Goal: Task Accomplishment & Management: Use online tool/utility

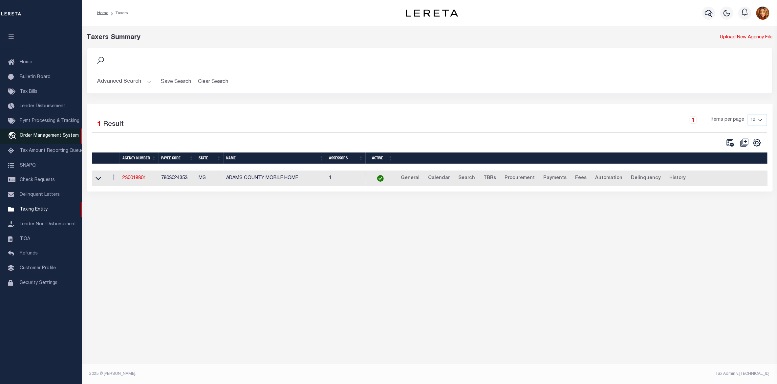
click at [28, 138] on span "Order Management System" at bounding box center [49, 136] width 59 height 5
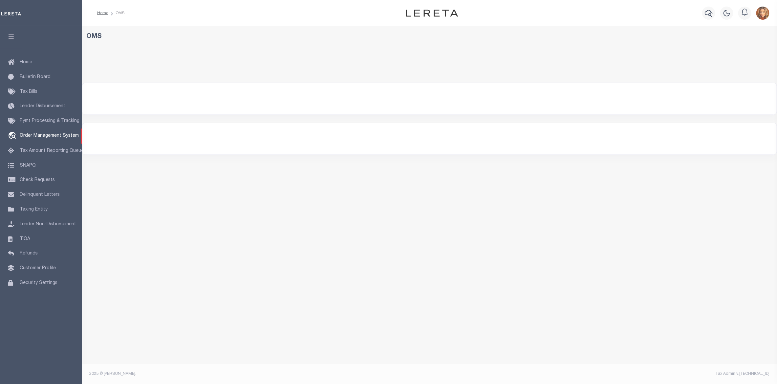
select select "200"
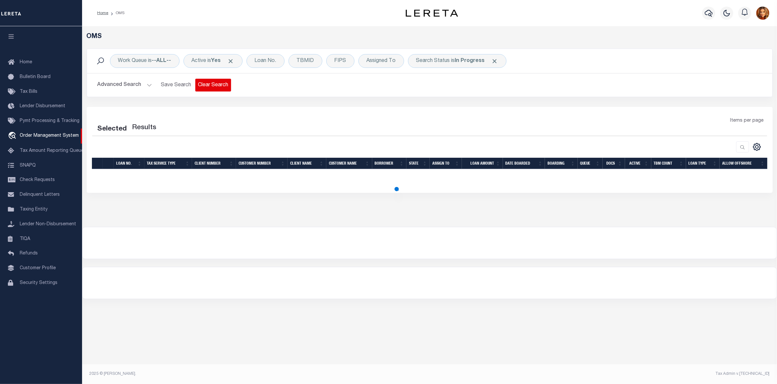
select select "200"
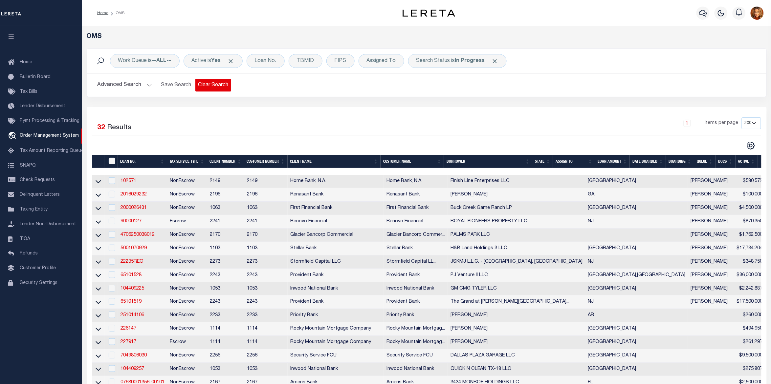
click at [211, 86] on button "Clear Search" at bounding box center [213, 85] width 36 height 13
click at [163, 59] on b "--ALL--" at bounding box center [161, 60] width 19 height 5
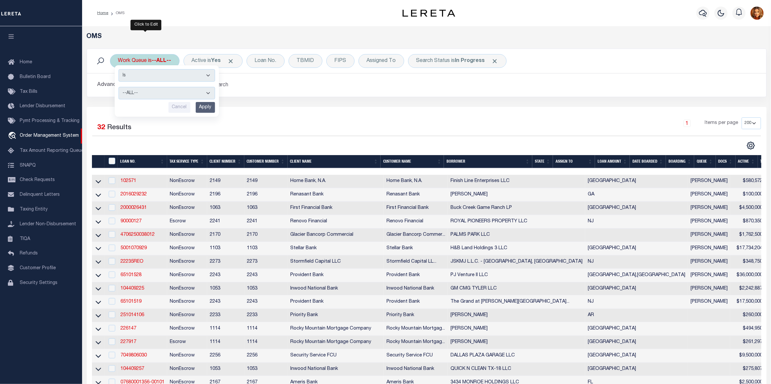
click at [140, 92] on select "--ALL-- factRSystems General ThoughtFocus" at bounding box center [166, 93] width 96 height 12
select select "GEN"
click at [118, 87] on select "--ALL-- factRSystems General ThoughtFocus" at bounding box center [166, 93] width 96 height 12
click at [202, 108] on input "Apply" at bounding box center [205, 107] width 19 height 11
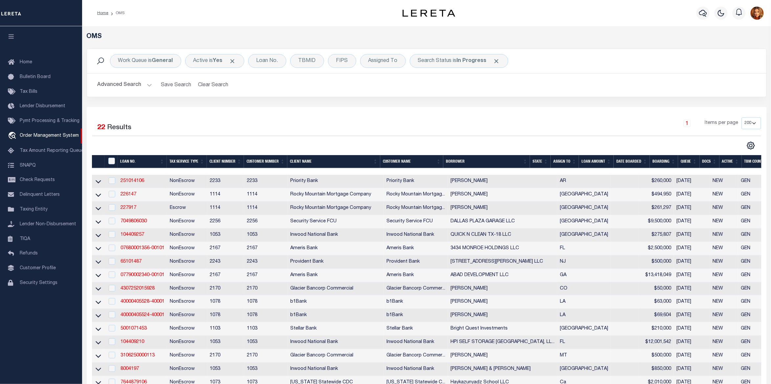
click at [543, 162] on th "State" at bounding box center [540, 161] width 21 height 13
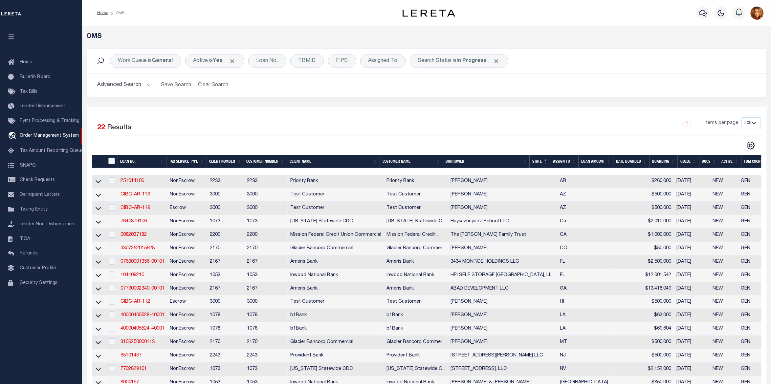
click at [111, 162] on input "" at bounding box center [111, 161] width 7 height 7
checkbox input "true"
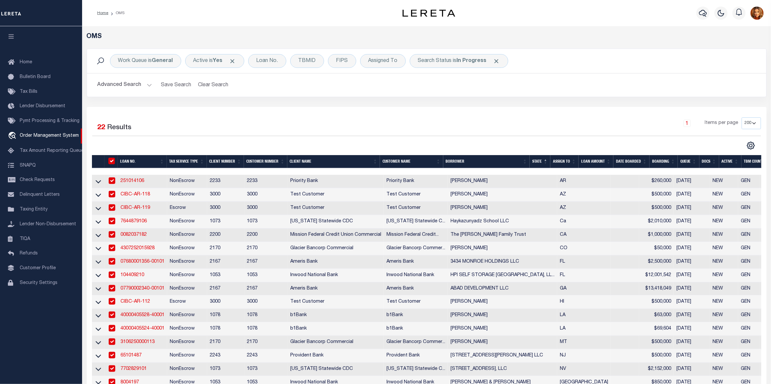
checkbox input "true"
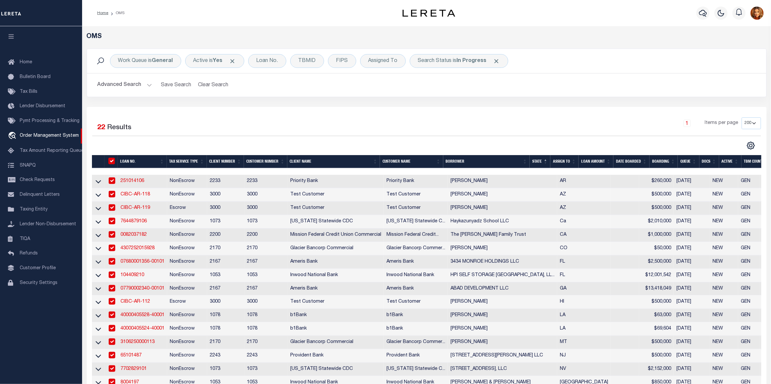
checkbox input "true"
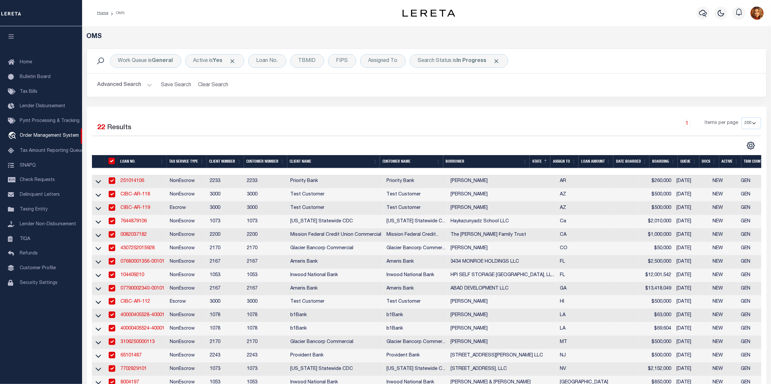
checkbox input "true"
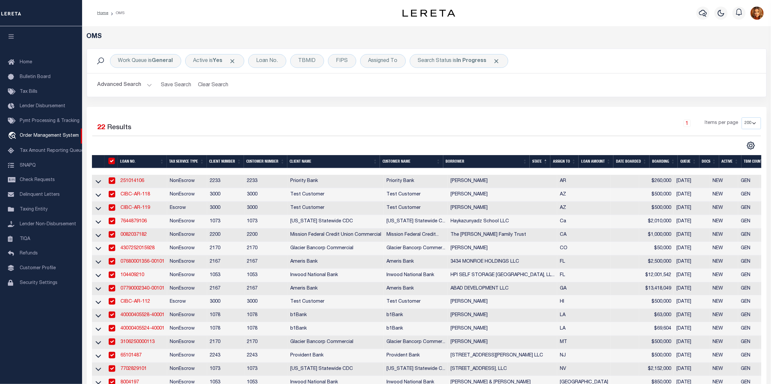
checkbox input "true"
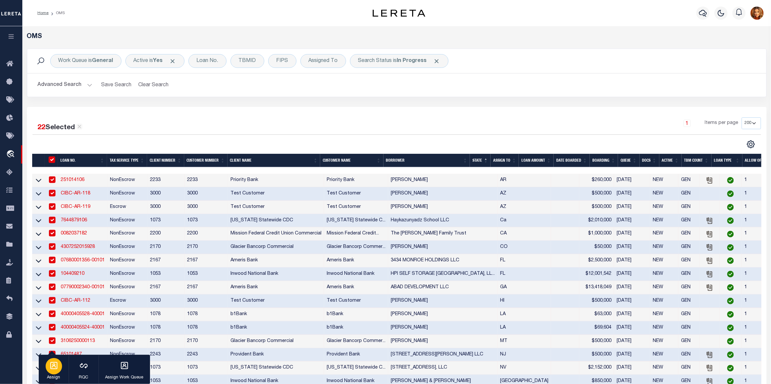
click at [51, 371] on div "button" at bounding box center [54, 366] width 16 height 16
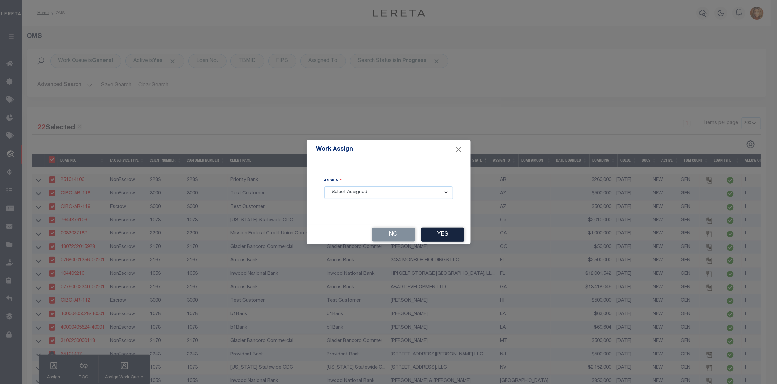
click at [367, 191] on select "- Select Assigned - --Unassigned-- [PERSON_NAME] [PERSON_NAME] [PERSON_NAME] [P…" at bounding box center [388, 192] width 129 height 13
select select "[PERSON_NAME]"
click at [324, 186] on select "- Select Assigned - --Unassigned-- [PERSON_NAME] [PERSON_NAME] [PERSON_NAME] [P…" at bounding box center [388, 192] width 129 height 13
click at [445, 230] on button "Yes" at bounding box center [442, 235] width 43 height 14
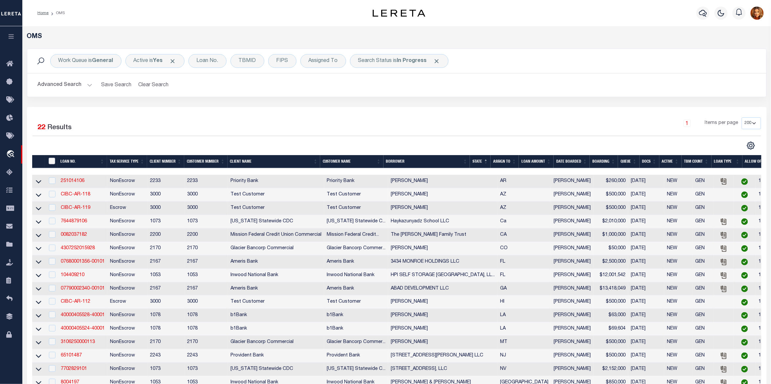
click at [53, 161] on input "" at bounding box center [52, 161] width 7 height 7
checkbox input "true"
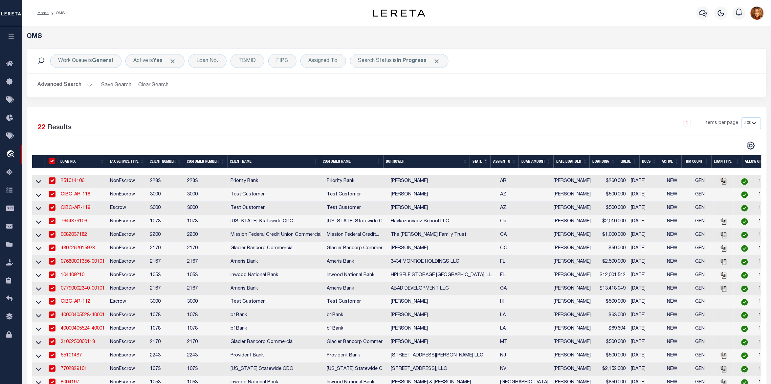
checkbox input "true"
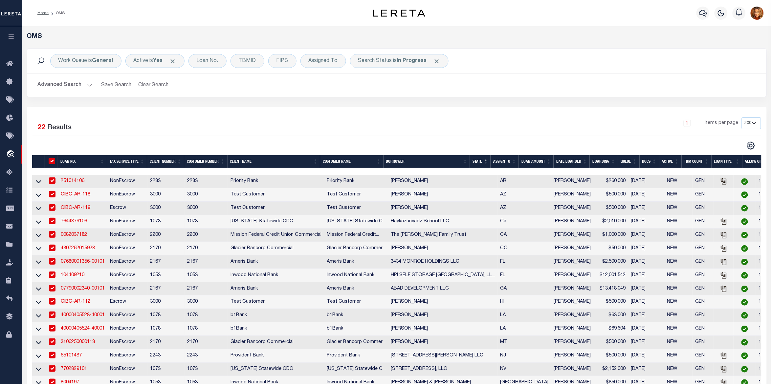
checkbox input "true"
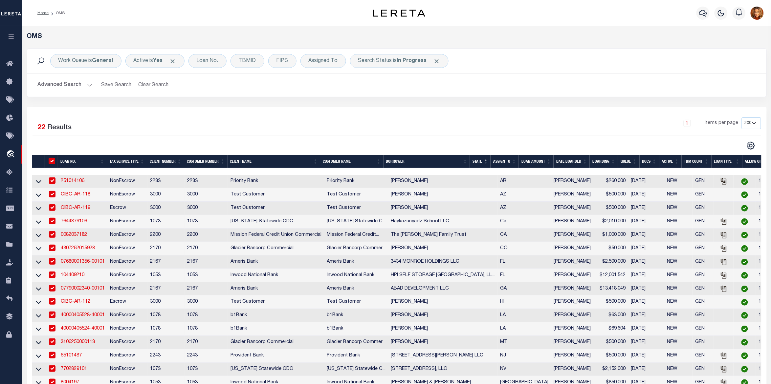
checkbox input "true"
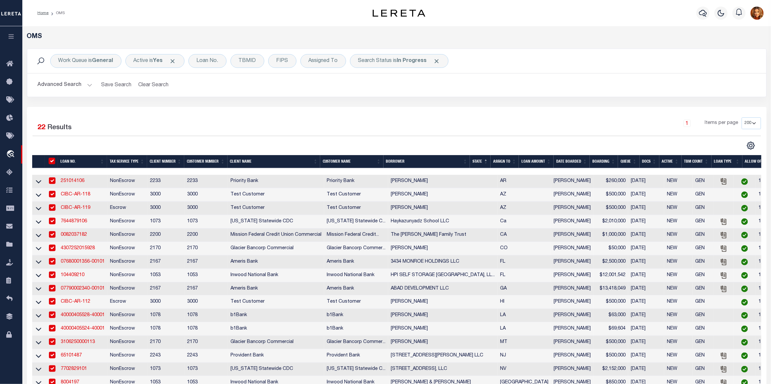
checkbox input "true"
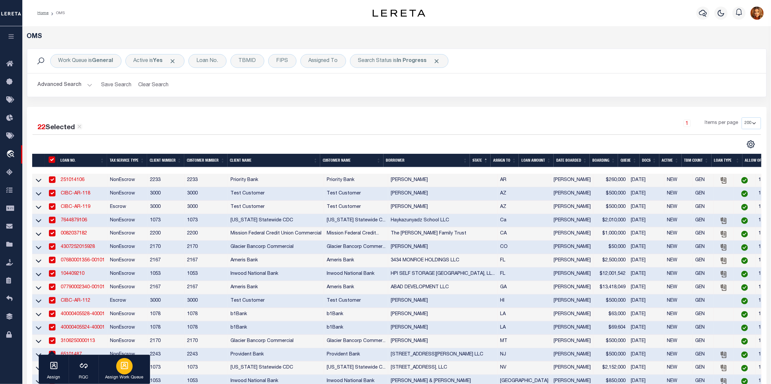
click at [127, 373] on div "button" at bounding box center [124, 366] width 16 height 16
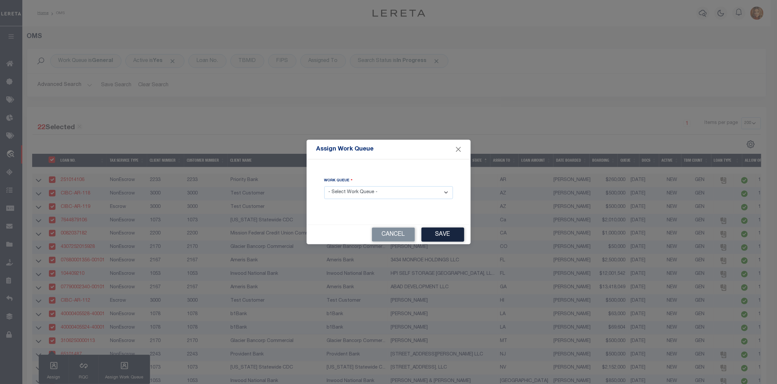
click at [372, 194] on select "- Select Work Queue - factRSystems General ThoughtFocus" at bounding box center [388, 192] width 129 height 13
select select "FAC"
click at [324, 186] on select "- Select Work Queue - factRSystems General ThoughtFocus" at bounding box center [388, 192] width 129 height 13
click at [442, 235] on button "Save" at bounding box center [442, 235] width 43 height 14
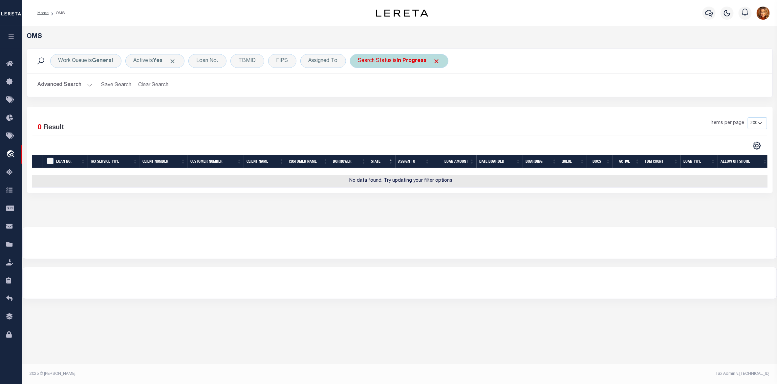
click at [407, 63] on b "In Progress" at bounding box center [412, 60] width 30 height 5
click at [388, 95] on select "Automated Search Bad Parcel Complete Duplicate Parcel High Dollar Reporting In …" at bounding box center [406, 93] width 96 height 12
select select "RD"
click at [359, 87] on select "Automated Search Bad Parcel Complete Duplicate Parcel High Dollar Reporting In …" at bounding box center [406, 93] width 96 height 12
click at [450, 107] on input "Apply" at bounding box center [444, 107] width 19 height 11
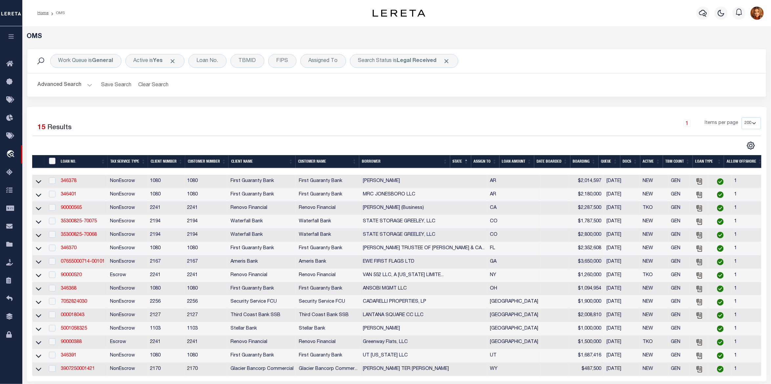
click at [51, 161] on input "" at bounding box center [52, 161] width 7 height 7
checkbox input "true"
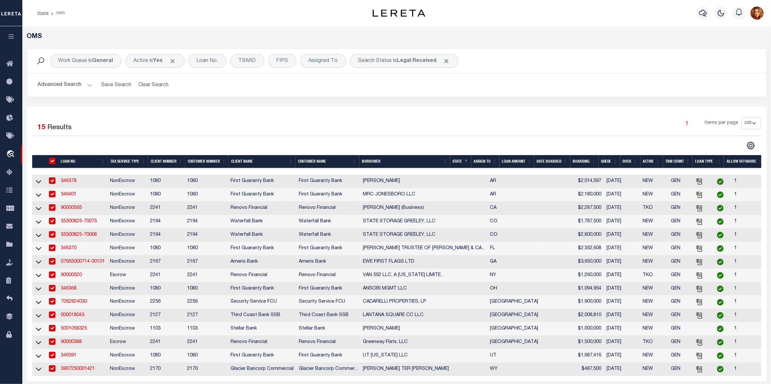
checkbox input "true"
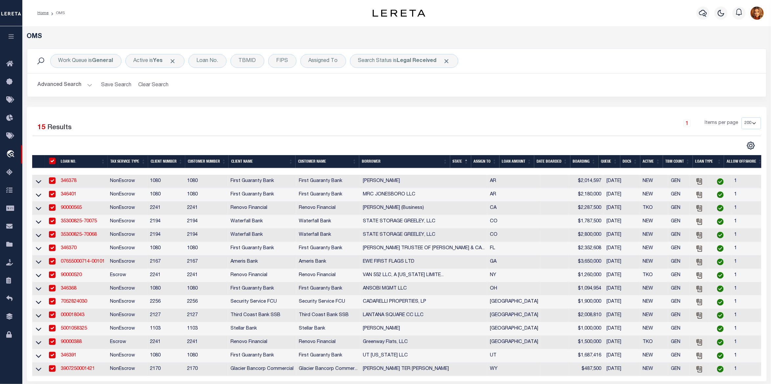
checkbox input "true"
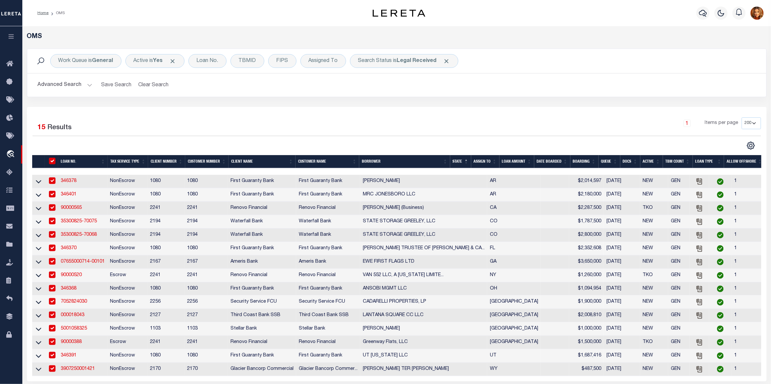
checkbox input "true"
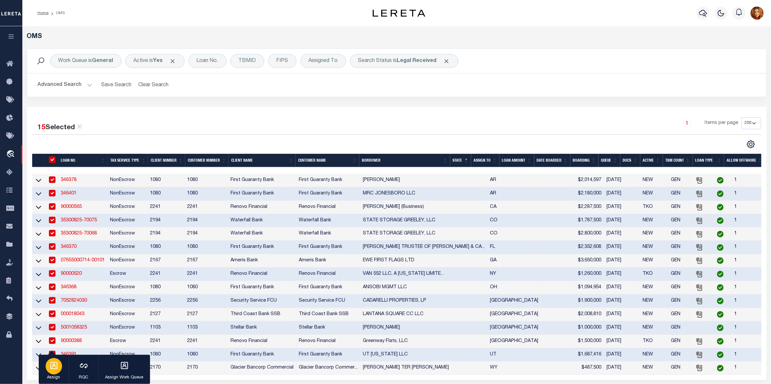
click at [56, 369] on icon "button" at bounding box center [54, 366] width 9 height 9
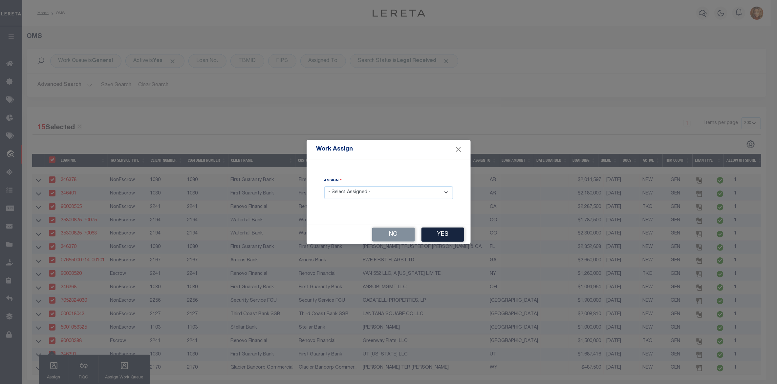
click at [373, 194] on select "- Select Assigned - --Unassigned-- [PERSON_NAME] [PERSON_NAME] [PERSON_NAME] [P…" at bounding box center [388, 192] width 129 height 13
select select "[PERSON_NAME]"
click at [324, 186] on select "- Select Assigned - --Unassigned-- [PERSON_NAME] [PERSON_NAME] [PERSON_NAME] [P…" at bounding box center [388, 192] width 129 height 13
click at [445, 237] on button "Yes" at bounding box center [442, 235] width 43 height 14
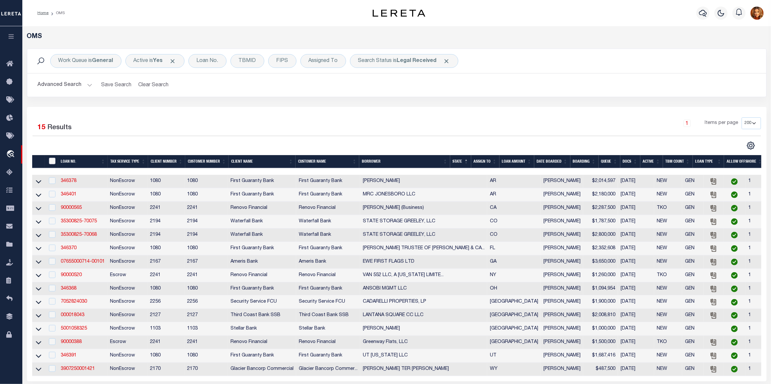
click at [52, 161] on input "" at bounding box center [52, 161] width 7 height 7
checkbox input "true"
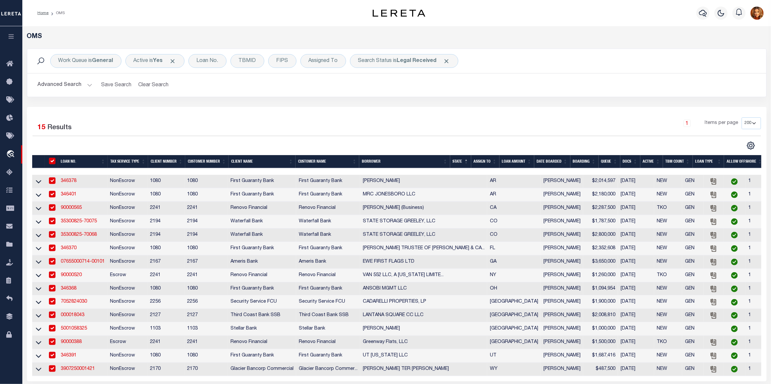
checkbox input "true"
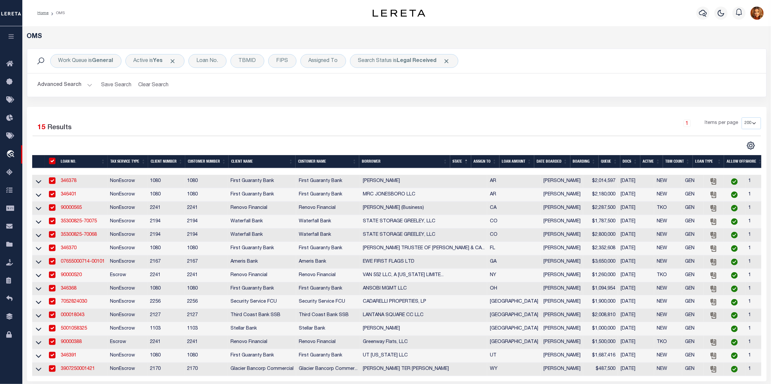
checkbox input "true"
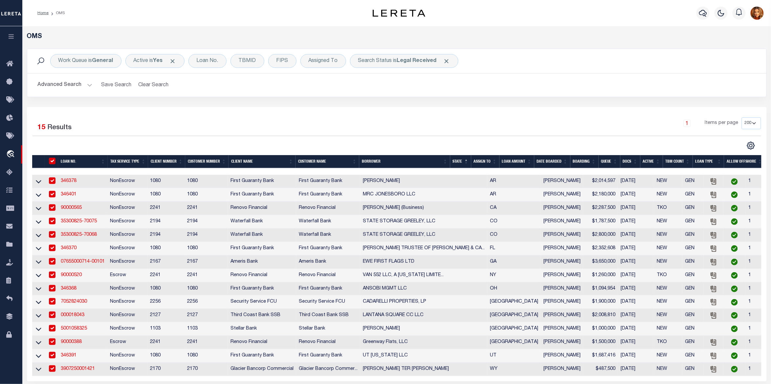
checkbox input "true"
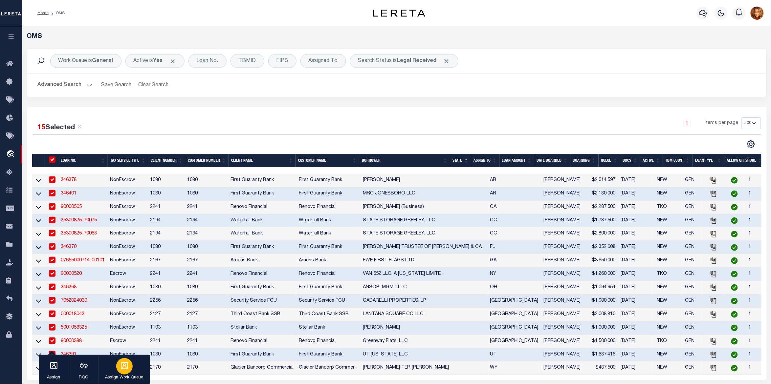
click at [123, 367] on icon "button" at bounding box center [124, 365] width 7 height 7
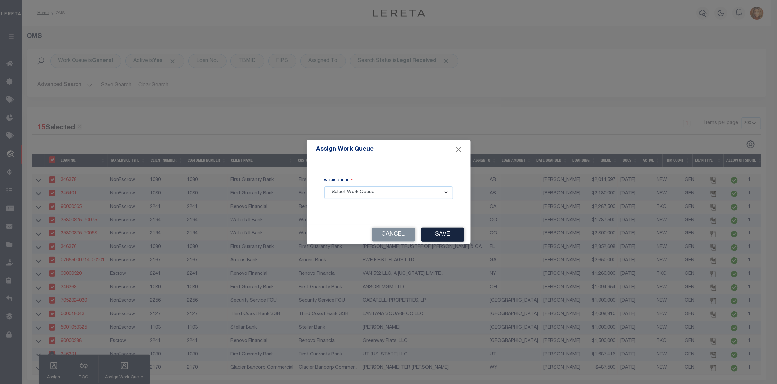
click at [377, 192] on select "- Select Work Queue - factRSystems General ThoughtFocus" at bounding box center [388, 192] width 129 height 13
select select "FAC"
click at [324, 186] on select "- Select Work Queue - factRSystems General ThoughtFocus" at bounding box center [388, 192] width 129 height 13
click at [438, 234] on button "Save" at bounding box center [442, 235] width 43 height 14
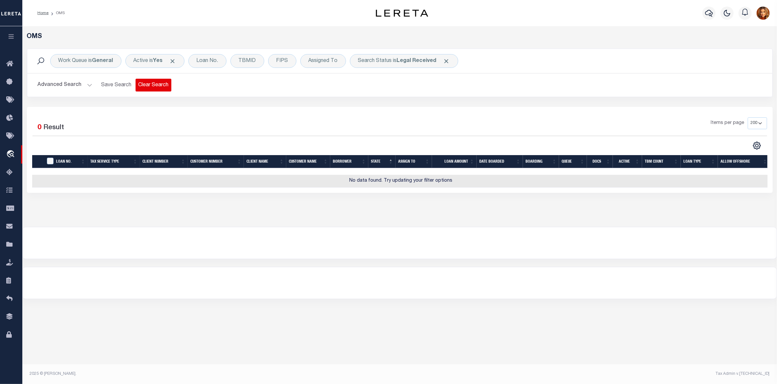
click at [153, 85] on button "Clear Search" at bounding box center [154, 85] width 36 height 13
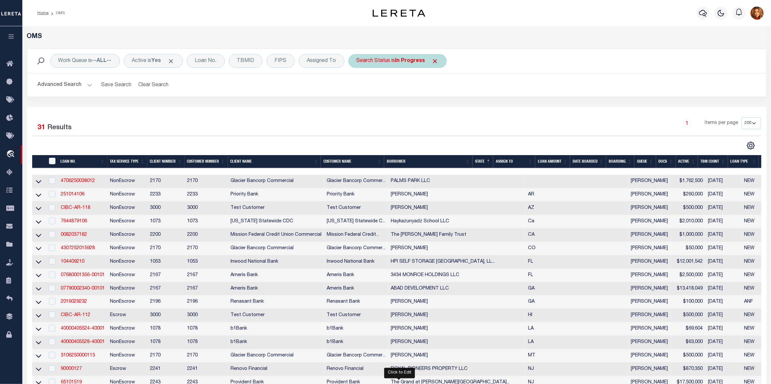
click at [411, 62] on b "In Progress" at bounding box center [410, 60] width 30 height 5
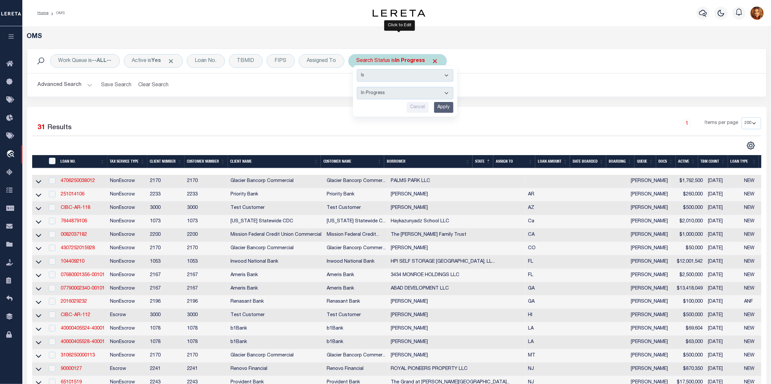
click at [376, 94] on select "Automated Search Bad Parcel Complete Duplicate Parcel High Dollar Reporting In …" at bounding box center [405, 93] width 96 height 12
select select "QC"
click at [358, 87] on select "Automated Search Bad Parcel Complete Duplicate Parcel High Dollar Reporting In …" at bounding box center [405, 93] width 96 height 12
click at [444, 107] on input "Apply" at bounding box center [443, 107] width 19 height 11
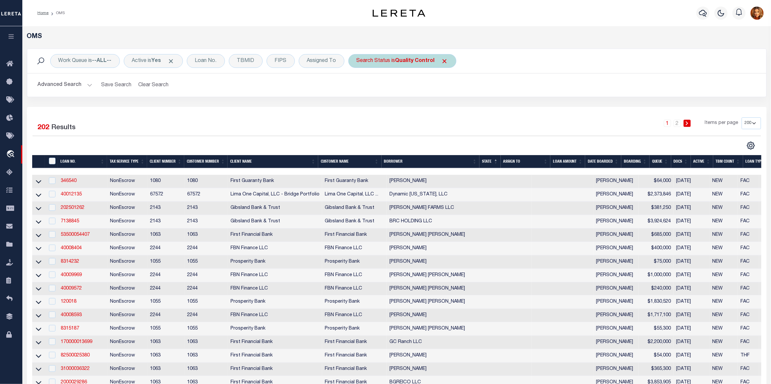
click at [420, 59] on b "Quality Control" at bounding box center [414, 60] width 39 height 5
click at [392, 92] on select "Automated Search Bad Parcel Complete Duplicate Parcel High Dollar Reporting In …" at bounding box center [405, 93] width 96 height 12
select select "BP"
click at [358, 87] on select "Automated Search Bad Parcel Complete Duplicate Parcel High Dollar Reporting In …" at bounding box center [405, 93] width 96 height 12
click at [447, 106] on input "Apply" at bounding box center [443, 107] width 19 height 11
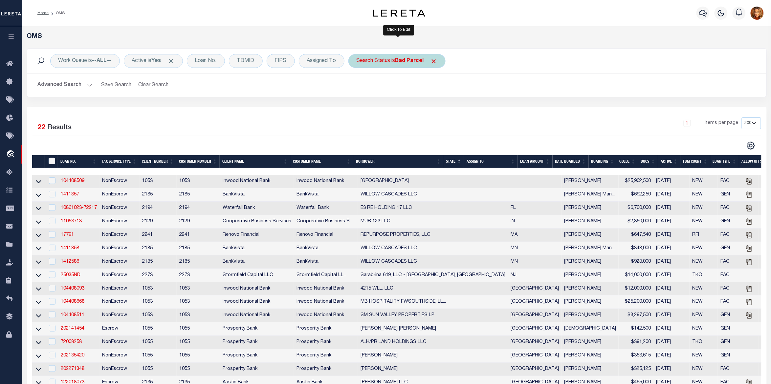
click at [410, 61] on b "Bad Parcel" at bounding box center [409, 60] width 29 height 5
click at [378, 96] on select "Automated Search Bad Parcel Complete Duplicate Parcel High Dollar Reporting In …" at bounding box center [405, 93] width 96 height 12
select select "HD"
click at [358, 87] on select "Automated Search Bad Parcel Complete Duplicate Parcel High Dollar Reporting In …" at bounding box center [405, 93] width 96 height 12
click at [445, 107] on input "Apply" at bounding box center [443, 107] width 19 height 11
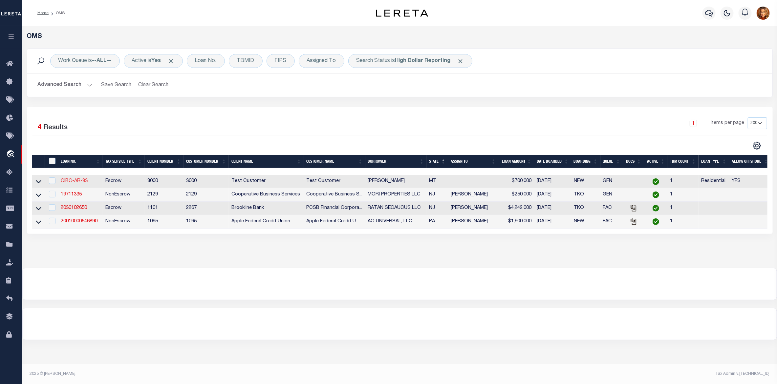
click at [69, 182] on link "CIBC-AR-83" at bounding box center [74, 181] width 27 height 5
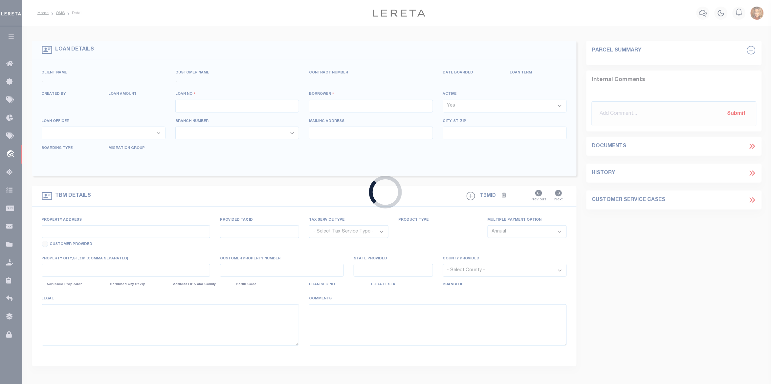
type input "CIBC-AR-83"
type input "[PERSON_NAME]"
select select
type input "[STREET_ADDRESS][PERSON_NAME]"
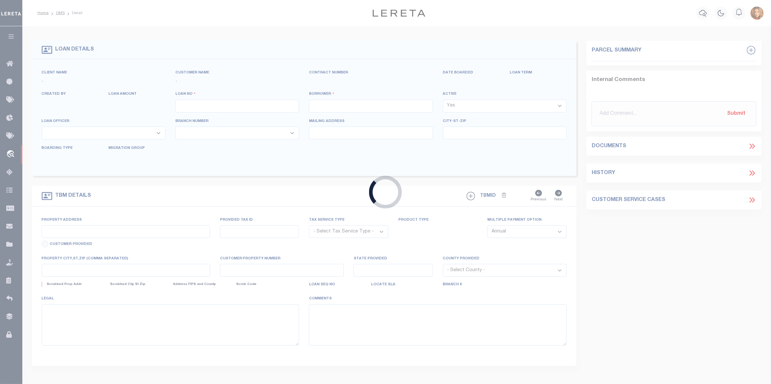
type input "BOZEMAN MT 59715-9211"
type input "[DATE]"
select select "10"
select select "Escrow"
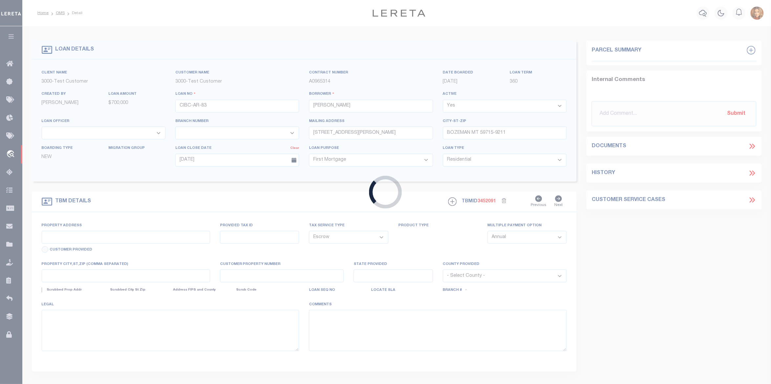
select select "127537"
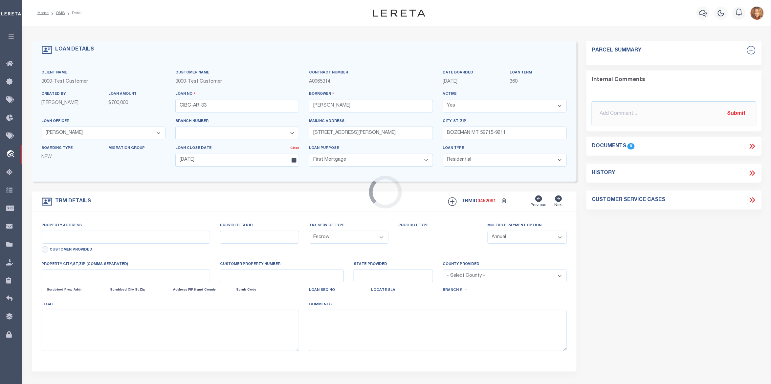
type input "[STREET_ADDRESS][PERSON_NAME]"
select select
type input "BOZEMAN MT 59715-9211"
type input "MT"
select select
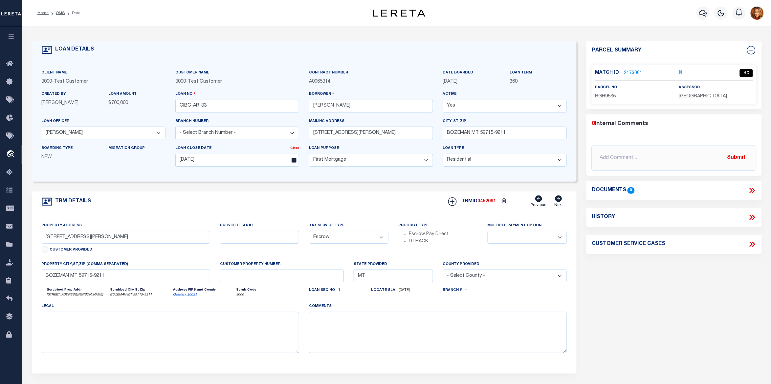
click at [631, 74] on link "2173061" at bounding box center [633, 73] width 18 height 7
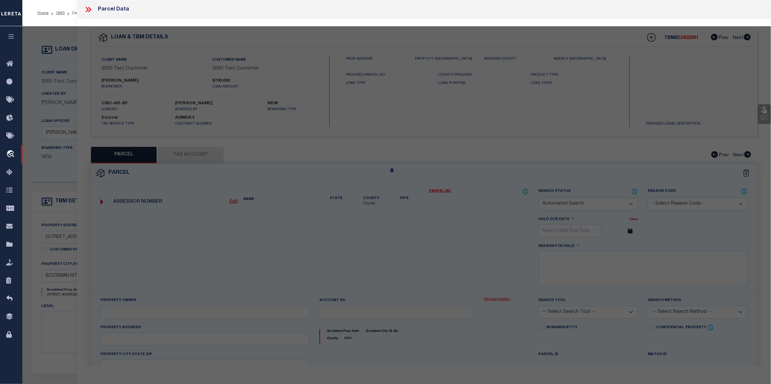
checkbox input "false"
select select "HD"
select select "ACT"
type input "[PERSON_NAME] E"
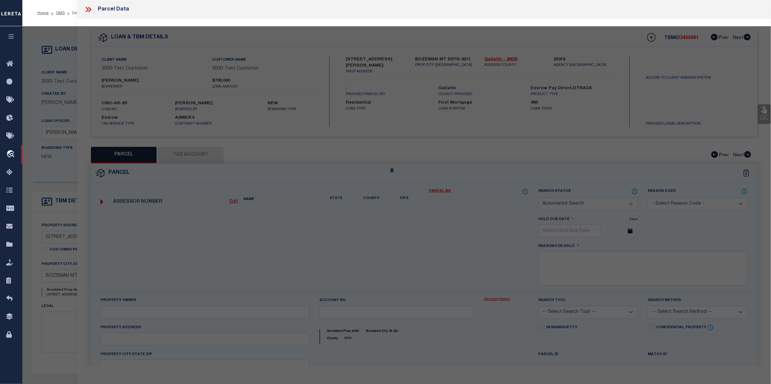
select select "ATL"
select select "ADD"
type input "[STREET_ADDRESS][PERSON_NAME]"
type input "BOZEMAN, MT 59715"
type textarea "EASTEDGE [PERSON_NAME] SUB, S08, T02 S, R06 E, LOT 12, ACRES 1.264"
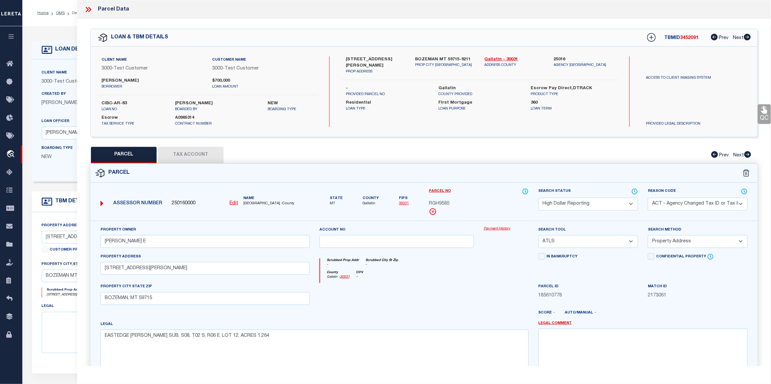
click at [184, 154] on button "Tax Account" at bounding box center [191, 155] width 66 height 16
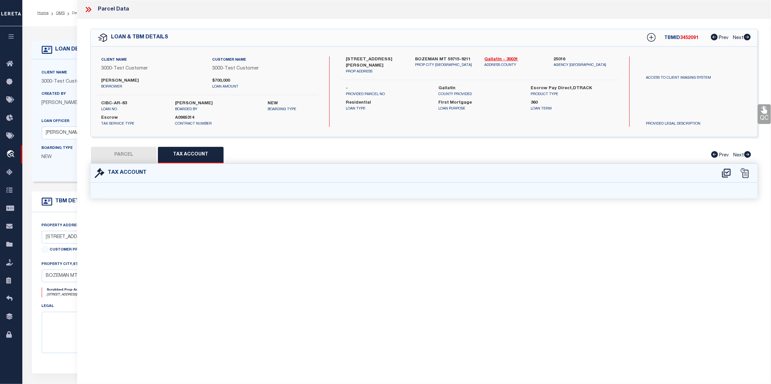
select select "100"
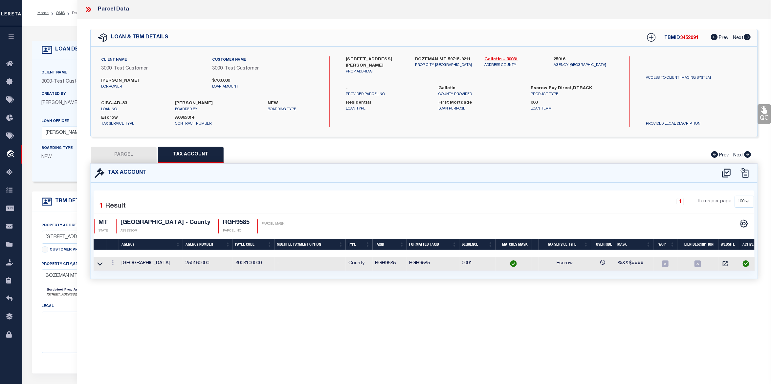
click at [122, 152] on button "PARCEL" at bounding box center [124, 155] width 66 height 16
select select "AS"
select select
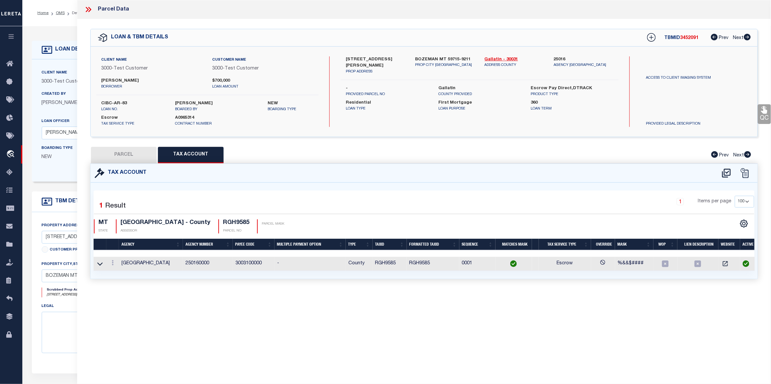
checkbox input "false"
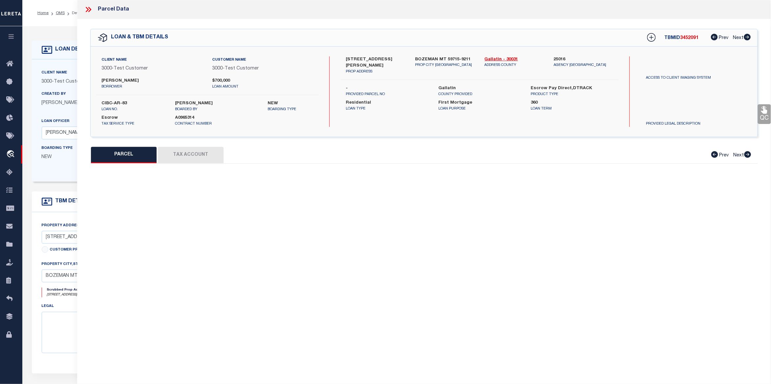
select select "HD"
select select "ACT"
type input "[PERSON_NAME] E"
select select "ATL"
select select "ADD"
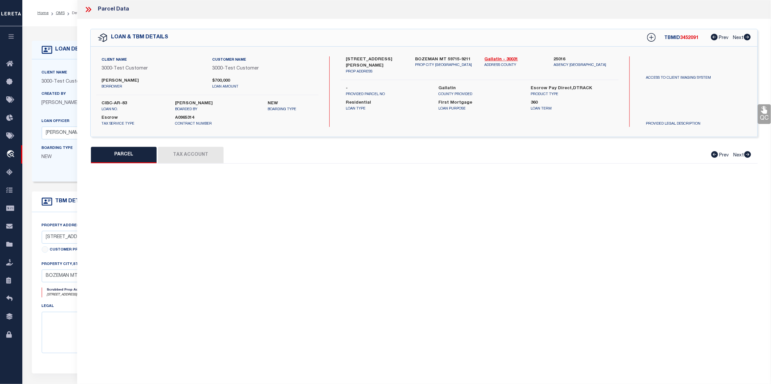
type input "[STREET_ADDRESS][PERSON_NAME]"
type input "BOZEMAN, MT 59715"
type textarea "EASTEDGE [PERSON_NAME] SUB, S08, T02 S, R06 E, LOT 12, ACRES 1.264"
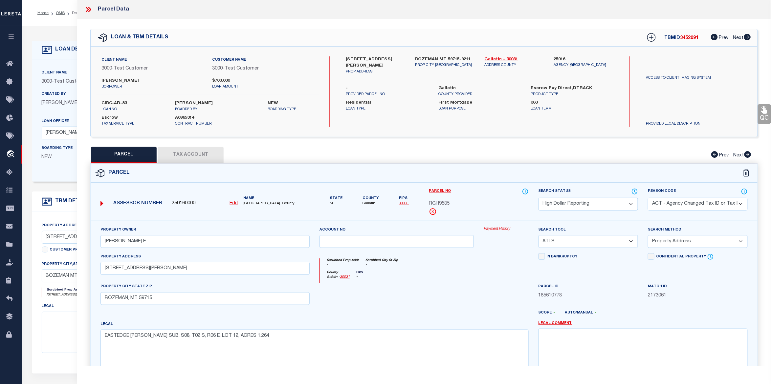
click at [626, 204] on select "Automated Search Bad Parcel Complete Duplicate Parcel High Dollar Reporting In …" at bounding box center [588, 204] width 100 height 13
click at [538, 198] on select "Automated Search Bad Parcel Complete Duplicate Parcel High Dollar Reporting In …" at bounding box center [588, 204] width 100 height 13
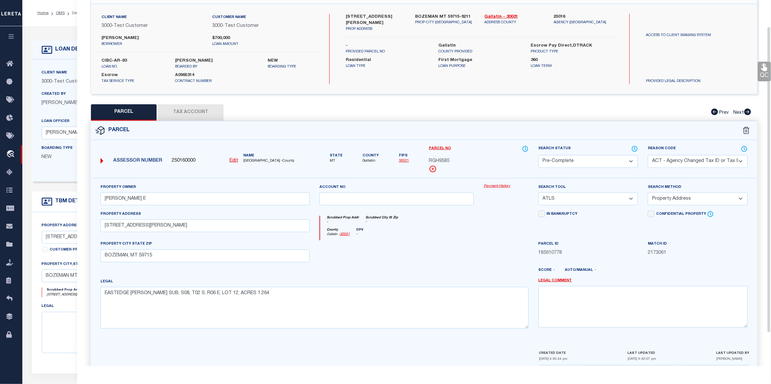
scroll to position [71, 0]
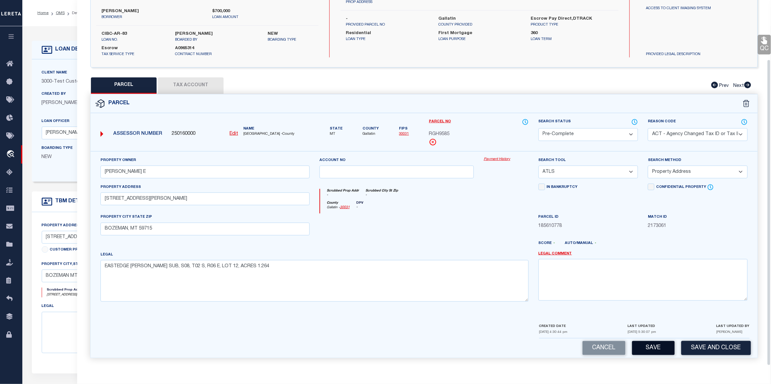
click at [650, 347] on button "Save" at bounding box center [653, 348] width 43 height 14
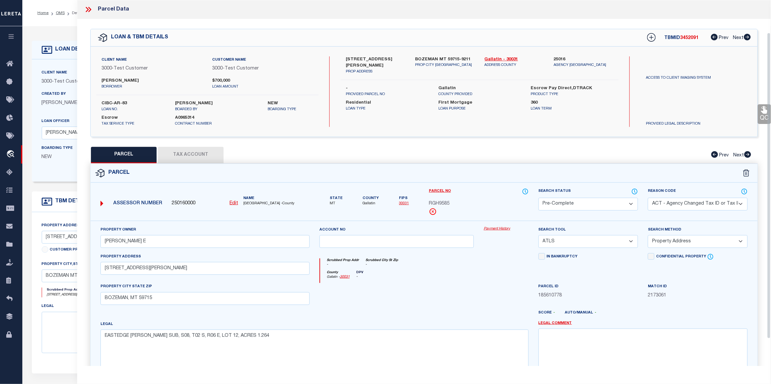
select select "AS"
select select
checkbox input "false"
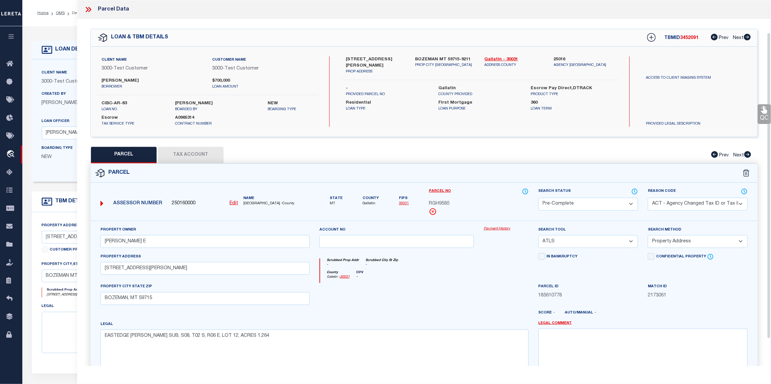
checkbox input "false"
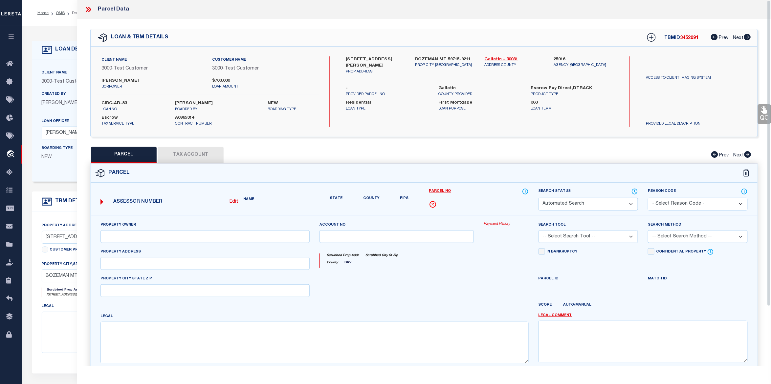
select select "PC"
select select "ACT"
type input "[PERSON_NAME] E"
select select "ATL"
select select "ADD"
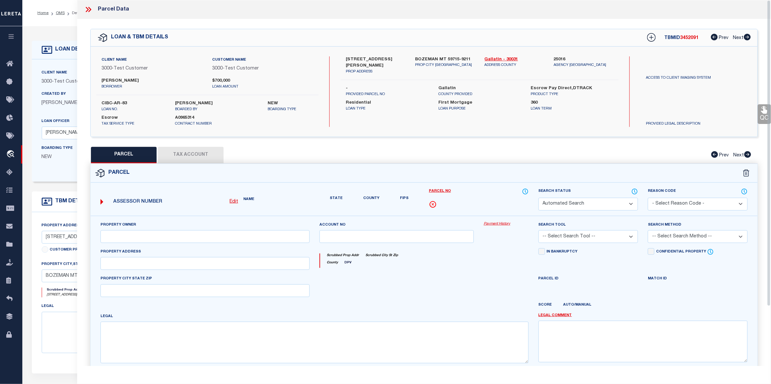
type input "[STREET_ADDRESS][PERSON_NAME]"
type input "BOZEMAN, MT 59715"
type textarea "EASTEDGE [PERSON_NAME] SUB, S08, T02 S, R06 E, LOT 12, ACRES 1.264"
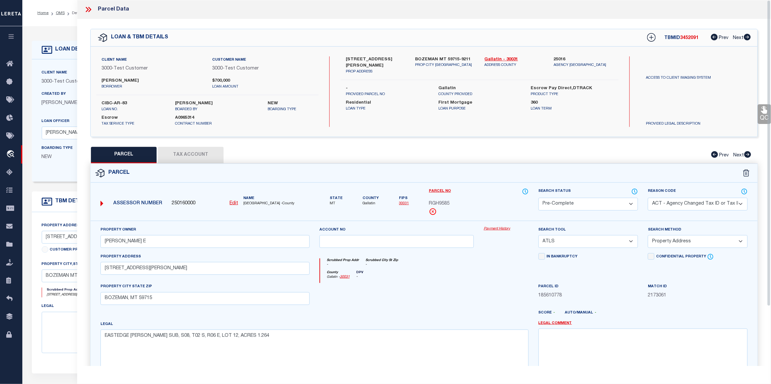
click at [87, 10] on icon at bounding box center [88, 9] width 9 height 9
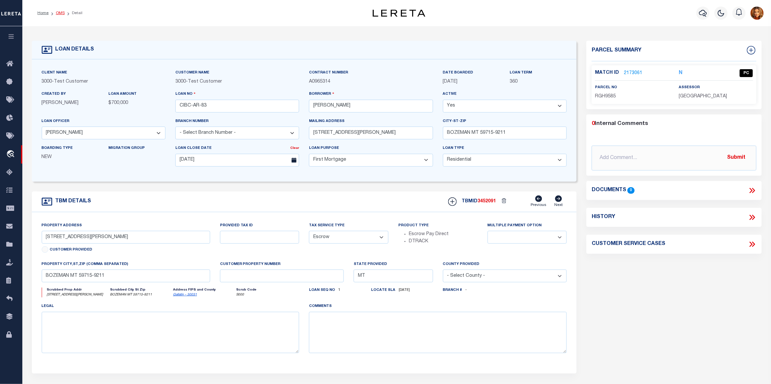
click at [58, 12] on link "OMS" at bounding box center [60, 13] width 9 height 4
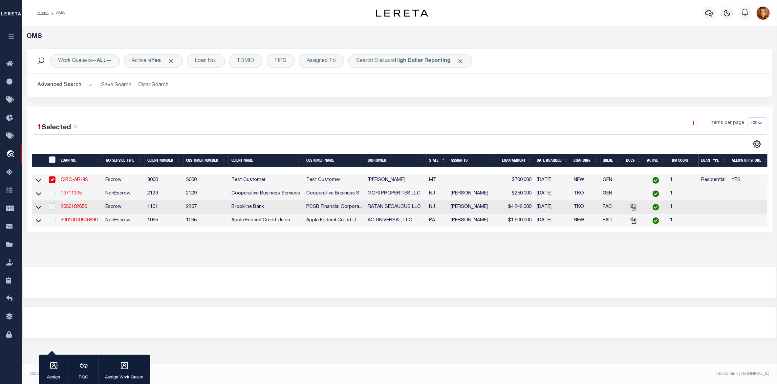
click at [71, 193] on link "19711335" at bounding box center [71, 193] width 21 height 5
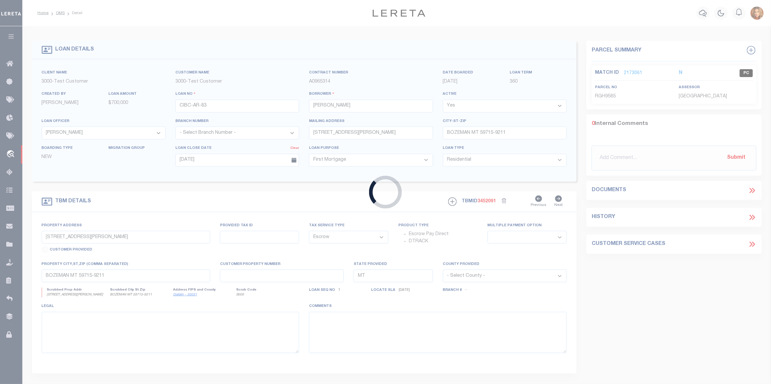
type input "19711335"
type input "MORI PROPERTIES LLC"
select select
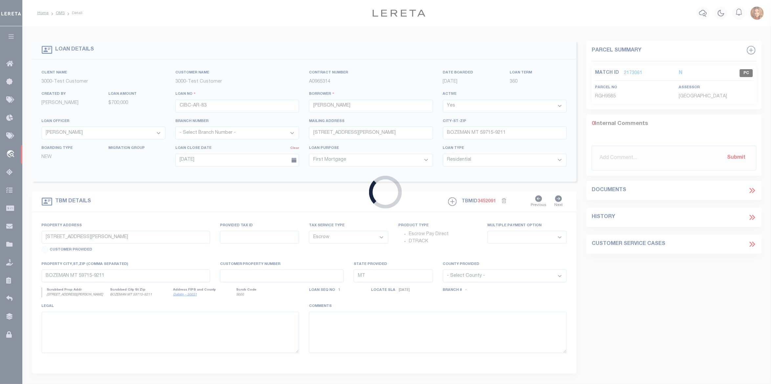
select select "NonEscrow"
select select "4777"
select select "3334"
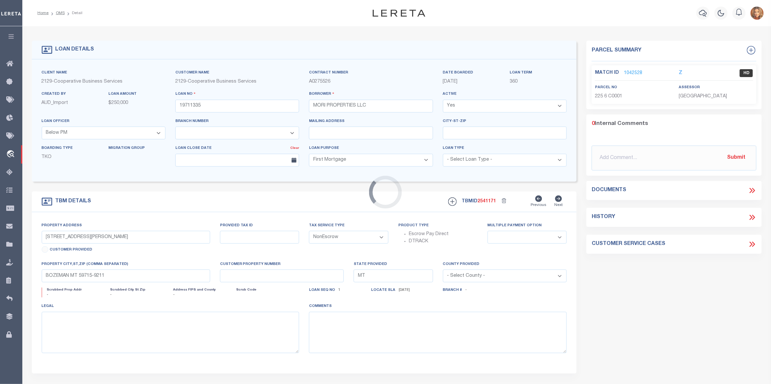
type input "320 STATE ROUTE 73"
type input "[STREET_ADDRESS]"
select select
type input "[PERSON_NAME], [GEOGRAPHIC_DATA]"
type input "1235"
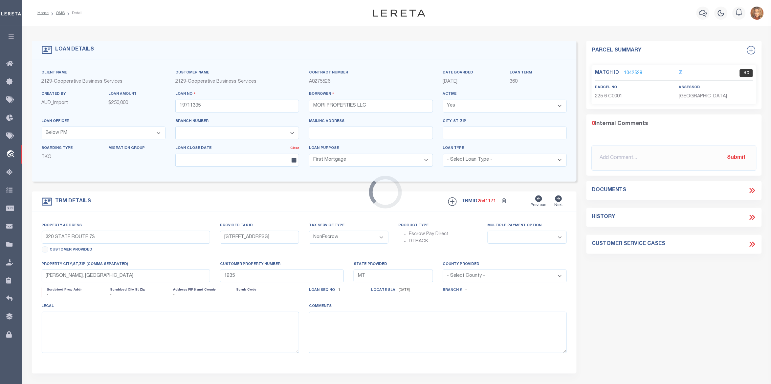
type input "NJ"
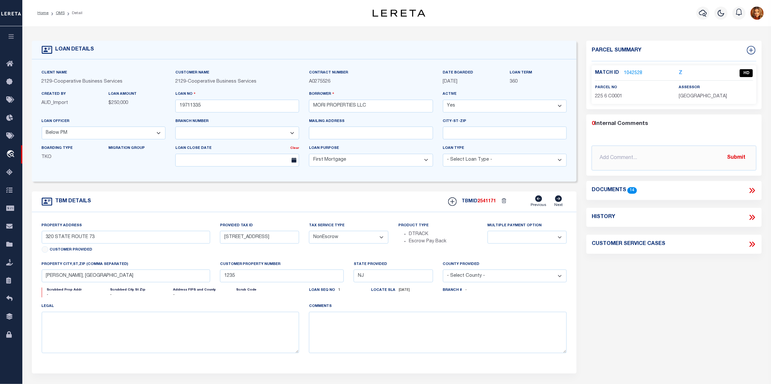
click at [632, 76] on div "Match ID 1042528 Z HD" at bounding box center [674, 74] width 158 height 11
click at [632, 72] on link "1042528" at bounding box center [633, 73] width 18 height 7
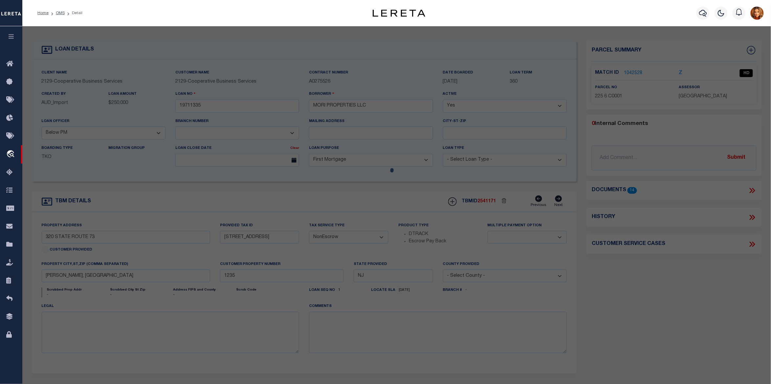
select select "AS"
select select
checkbox input "false"
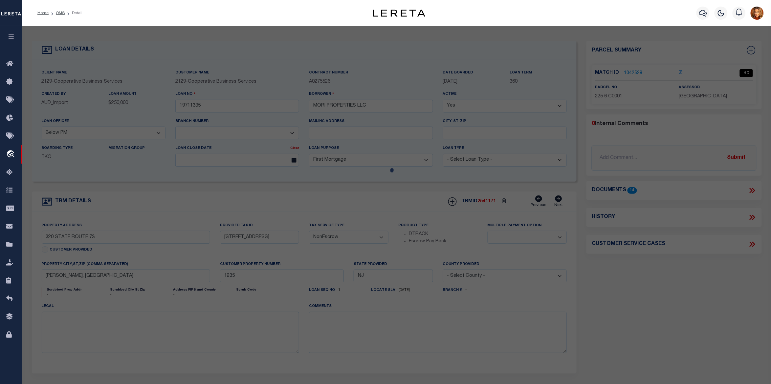
checkbox input "false"
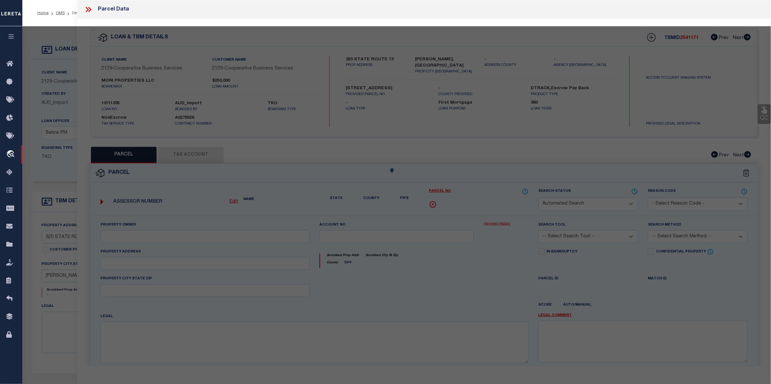
select select "HD"
type input "MORI PROPERTIES LLC"
select select
type input "320 ROUTE 73"
checkbox input "false"
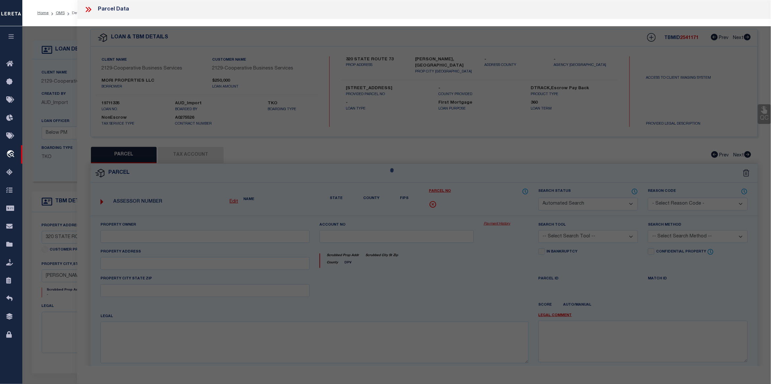
type input "[PERSON_NAME] NJ 08043"
type textarea "Block: 225 Lot: 6 Qual: C0001"
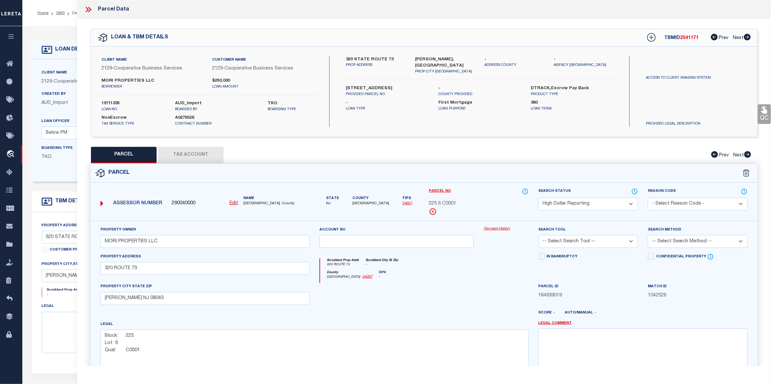
click at [614, 204] on select "Automated Search Bad Parcel Complete Duplicate Parcel High Dollar Reporting In …" at bounding box center [588, 204] width 100 height 13
select select "PC"
click at [538, 198] on select "Automated Search Bad Parcel Complete Duplicate Parcel High Dollar Reporting In …" at bounding box center [588, 204] width 100 height 13
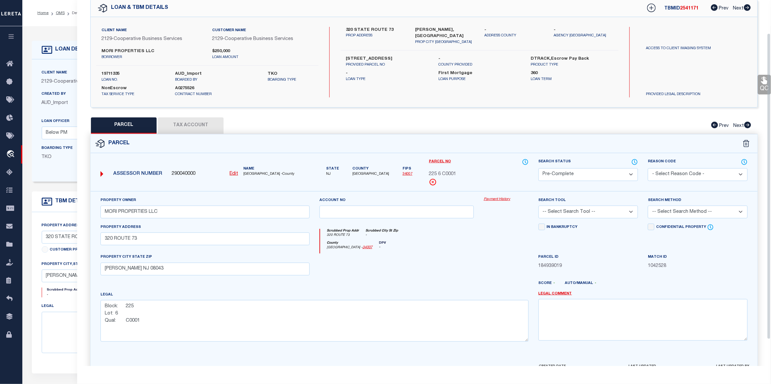
scroll to position [71, 0]
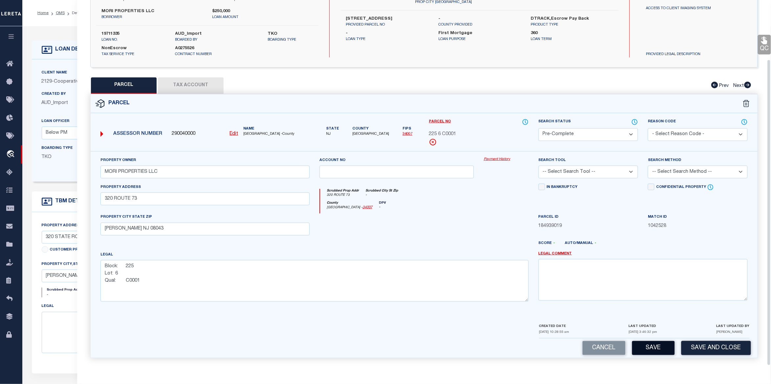
click at [644, 349] on button "Save" at bounding box center [653, 348] width 43 height 14
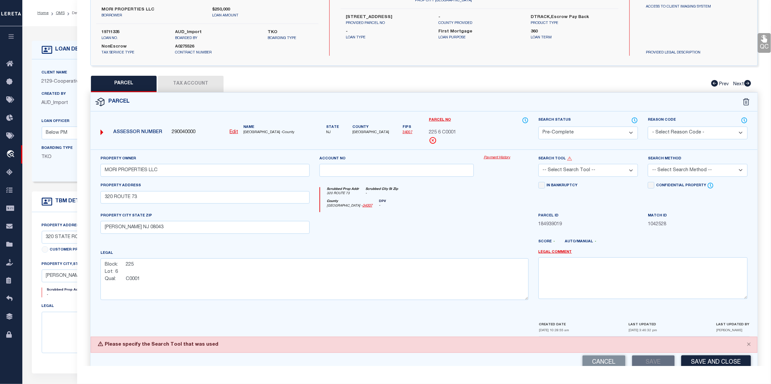
click at [590, 171] on select "-- Select Search Tool -- 3rd Party Website Agency File Agency Website ATLS CNV-…" at bounding box center [588, 170] width 100 height 13
select select "AGF"
click at [538, 165] on select "-- Select Search Tool -- 3rd Party Website Agency File Agency Website ATLS CNV-…" at bounding box center [588, 170] width 100 height 13
click at [649, 362] on button "Save" at bounding box center [653, 363] width 43 height 14
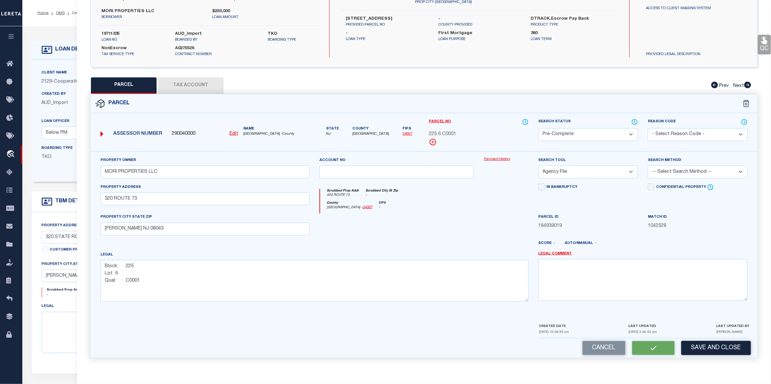
select select "AS"
select select
checkbox input "false"
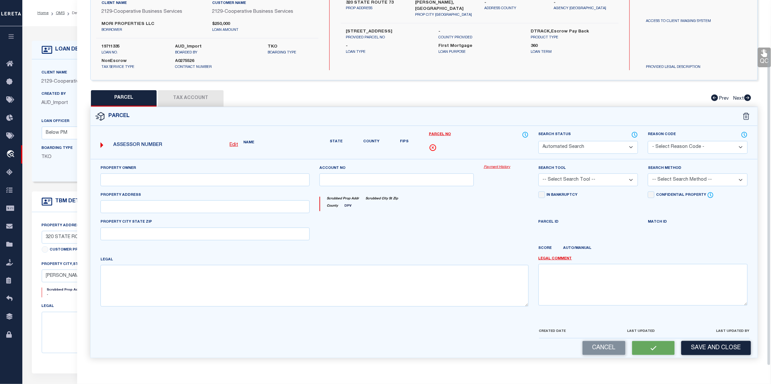
select select "PC"
type input "MORI PROPERTIES LLC"
select select "AGF"
select select
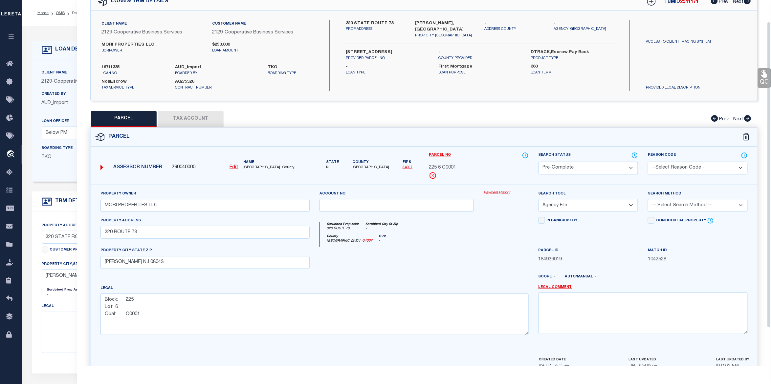
scroll to position [0, 0]
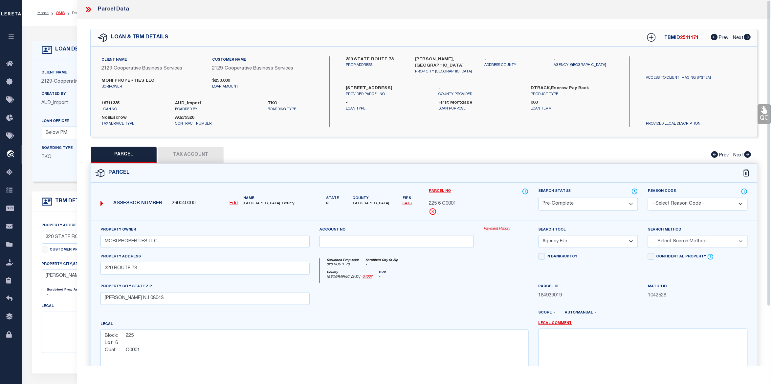
click at [61, 11] on link "OMS" at bounding box center [60, 13] width 9 height 4
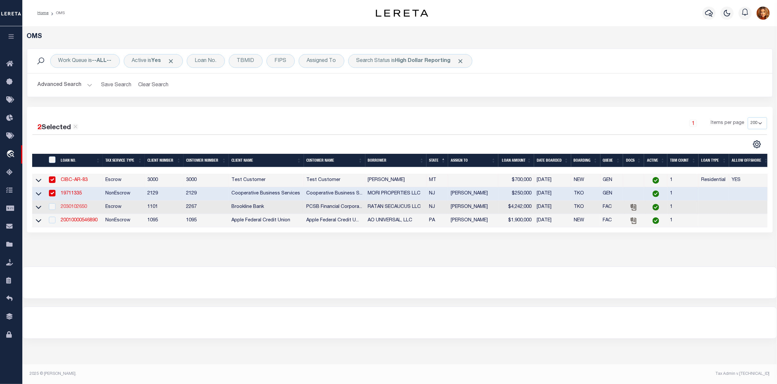
click at [68, 208] on link "2030102650" at bounding box center [74, 207] width 26 height 5
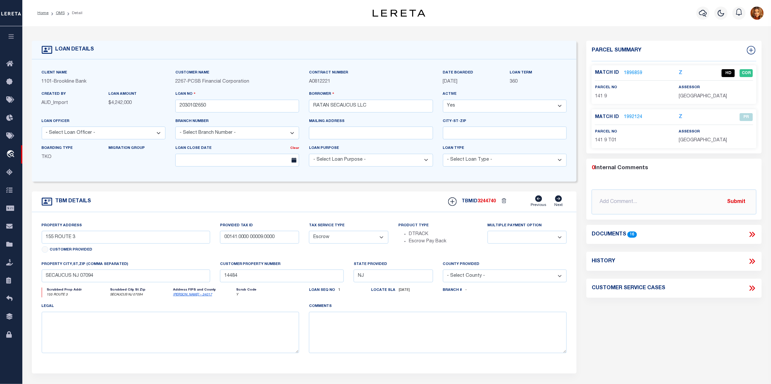
click at [635, 71] on link "1896859" at bounding box center [633, 73] width 18 height 7
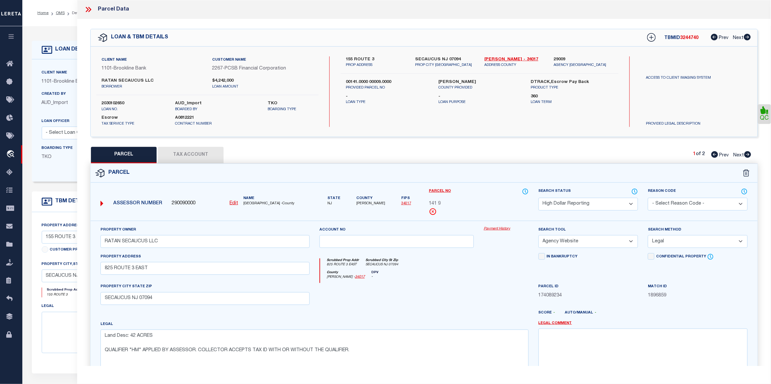
click at [609, 199] on select "Automated Search Bad Parcel Complete Duplicate Parcel High Dollar Reporting In …" at bounding box center [588, 204] width 100 height 13
click at [538, 198] on select "Automated Search Bad Parcel Complete Duplicate Parcel High Dollar Reporting In …" at bounding box center [588, 204] width 100 height 13
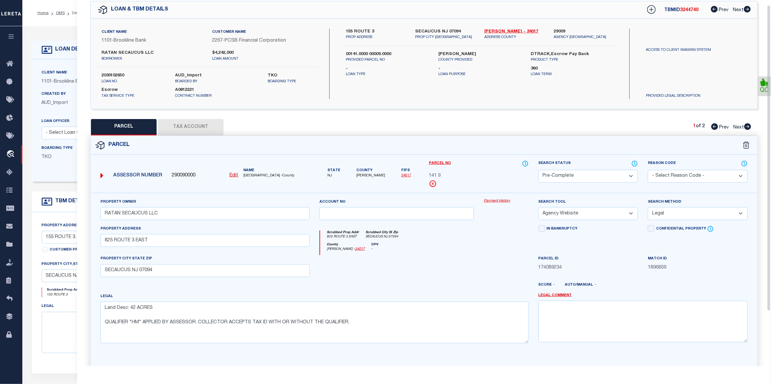
scroll to position [71, 0]
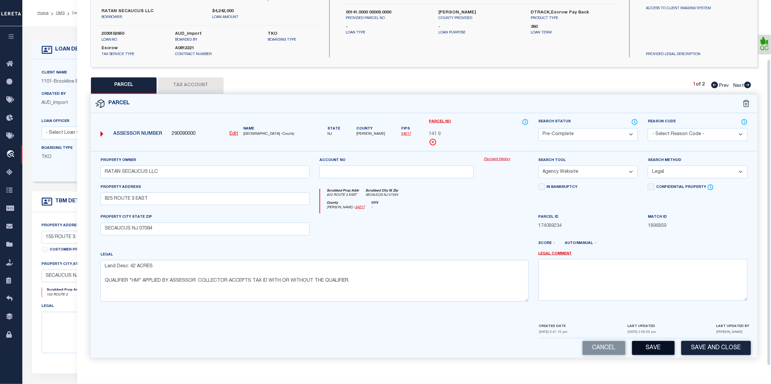
click at [651, 348] on button "Save" at bounding box center [653, 348] width 43 height 14
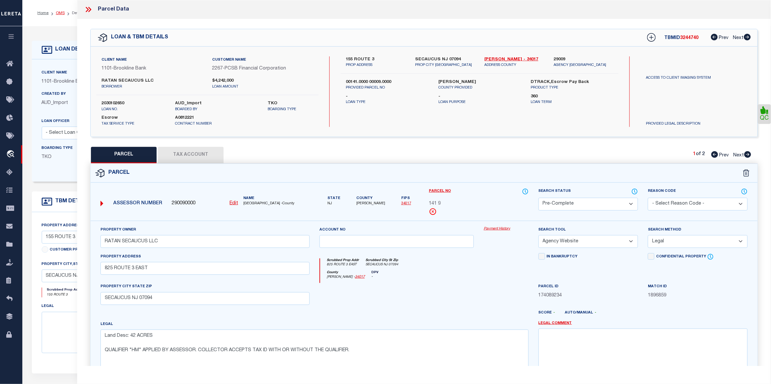
click at [59, 13] on link "OMS" at bounding box center [60, 13] width 9 height 4
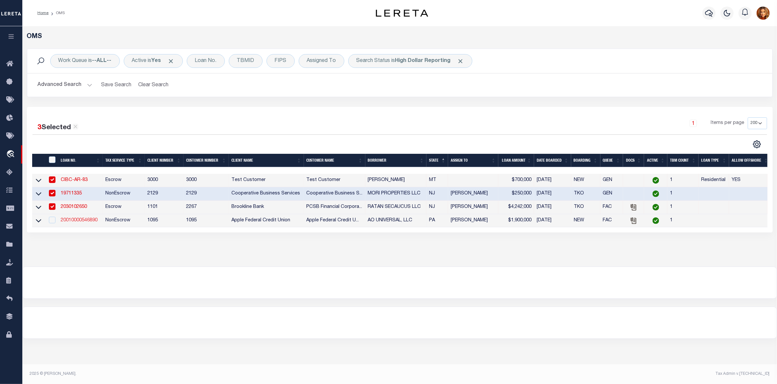
click at [72, 222] on link "20010000546890" at bounding box center [79, 220] width 37 height 5
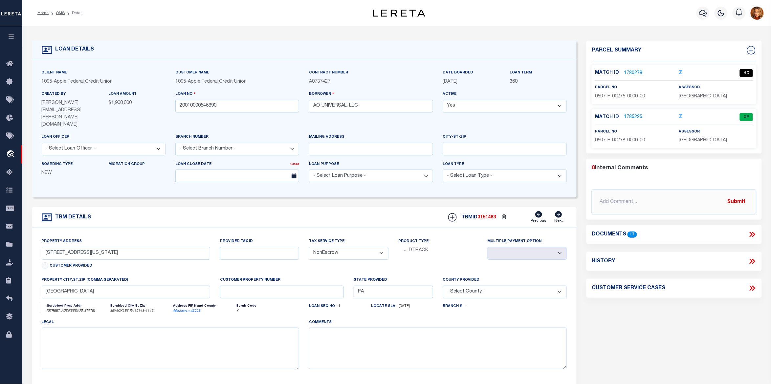
click at [632, 70] on link "1780278" at bounding box center [633, 73] width 18 height 7
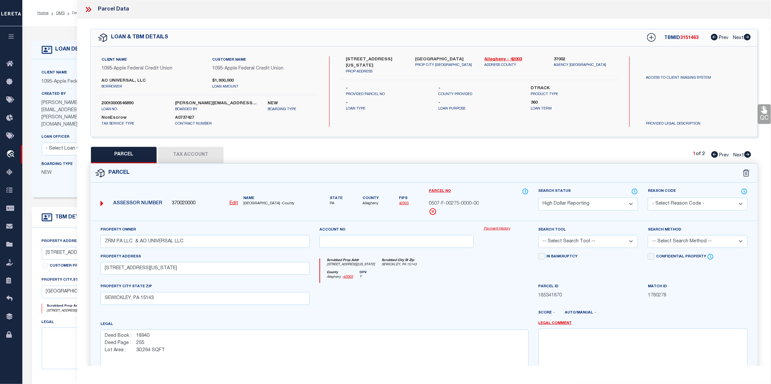
click at [612, 204] on select "Automated Search Bad Parcel Complete Duplicate Parcel High Dollar Reporting In …" at bounding box center [588, 204] width 100 height 13
click at [538, 198] on select "Automated Search Bad Parcel Complete Duplicate Parcel High Dollar Reporting In …" at bounding box center [588, 204] width 100 height 13
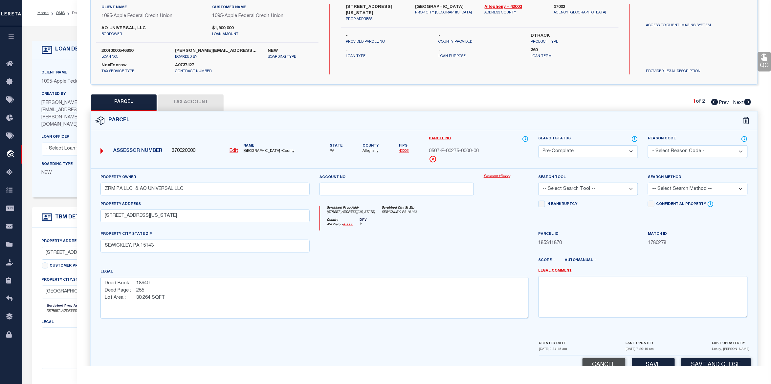
scroll to position [71, 0]
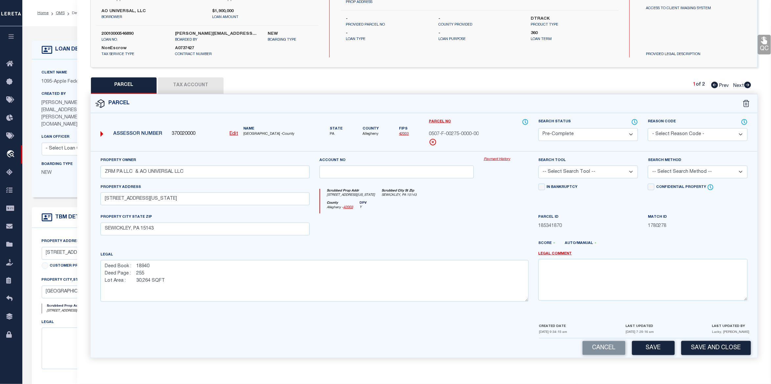
click at [597, 171] on select "-- Select Search Tool -- 3rd Party Website Agency File Agency Website ATLS CNV-…" at bounding box center [588, 172] width 100 height 13
click at [538, 166] on select "-- Select Search Tool -- 3rd Party Website Agency File Agency Website ATLS CNV-…" at bounding box center [588, 172] width 100 height 13
click at [653, 350] on button "Save" at bounding box center [653, 348] width 43 height 14
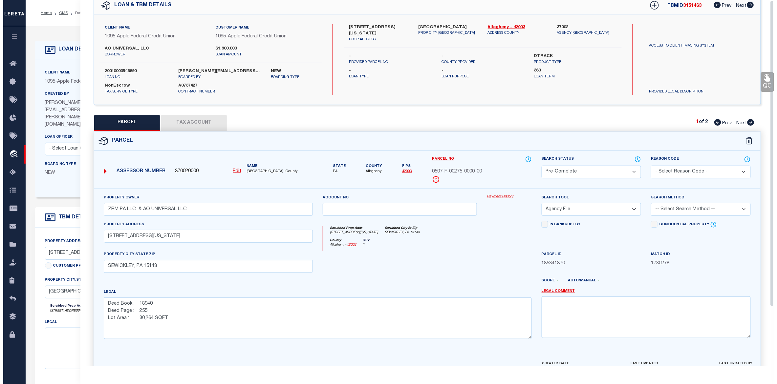
scroll to position [0, 0]
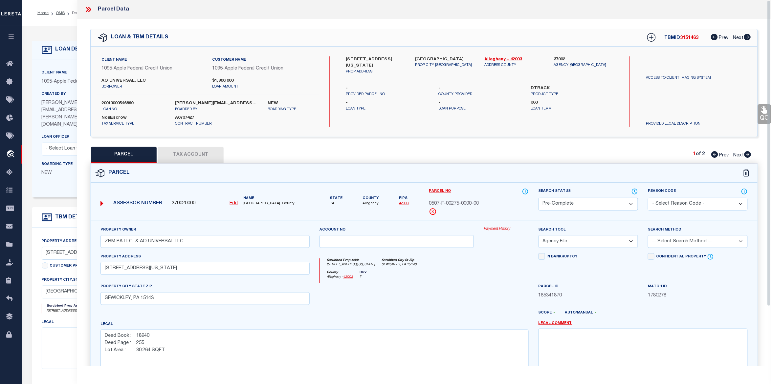
click at [67, 28] on div "LOAN DETAILS Client Name 1095" at bounding box center [396, 230] width 748 height 409
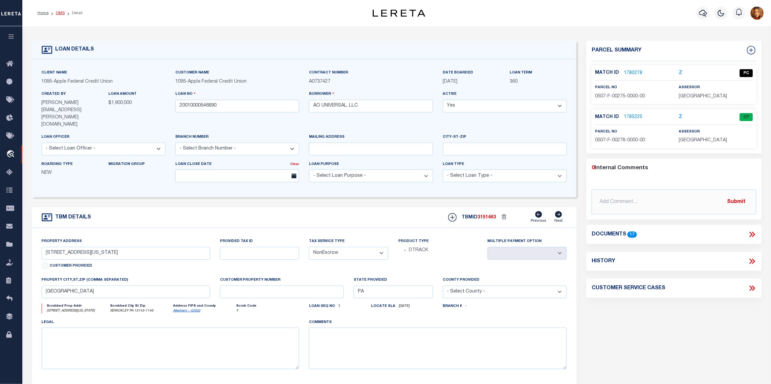
click at [58, 12] on link "OMS" at bounding box center [60, 13] width 9 height 4
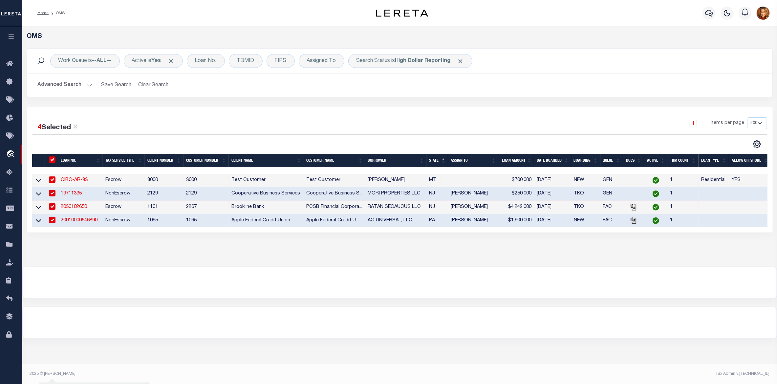
click at [62, 84] on button "Advanced Search" at bounding box center [65, 85] width 54 height 13
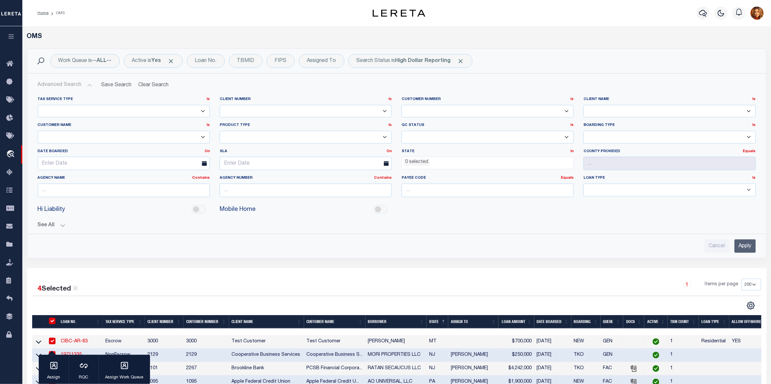
click at [748, 247] on input "Apply" at bounding box center [744, 246] width 21 height 13
